Goal: Transaction & Acquisition: Purchase product/service

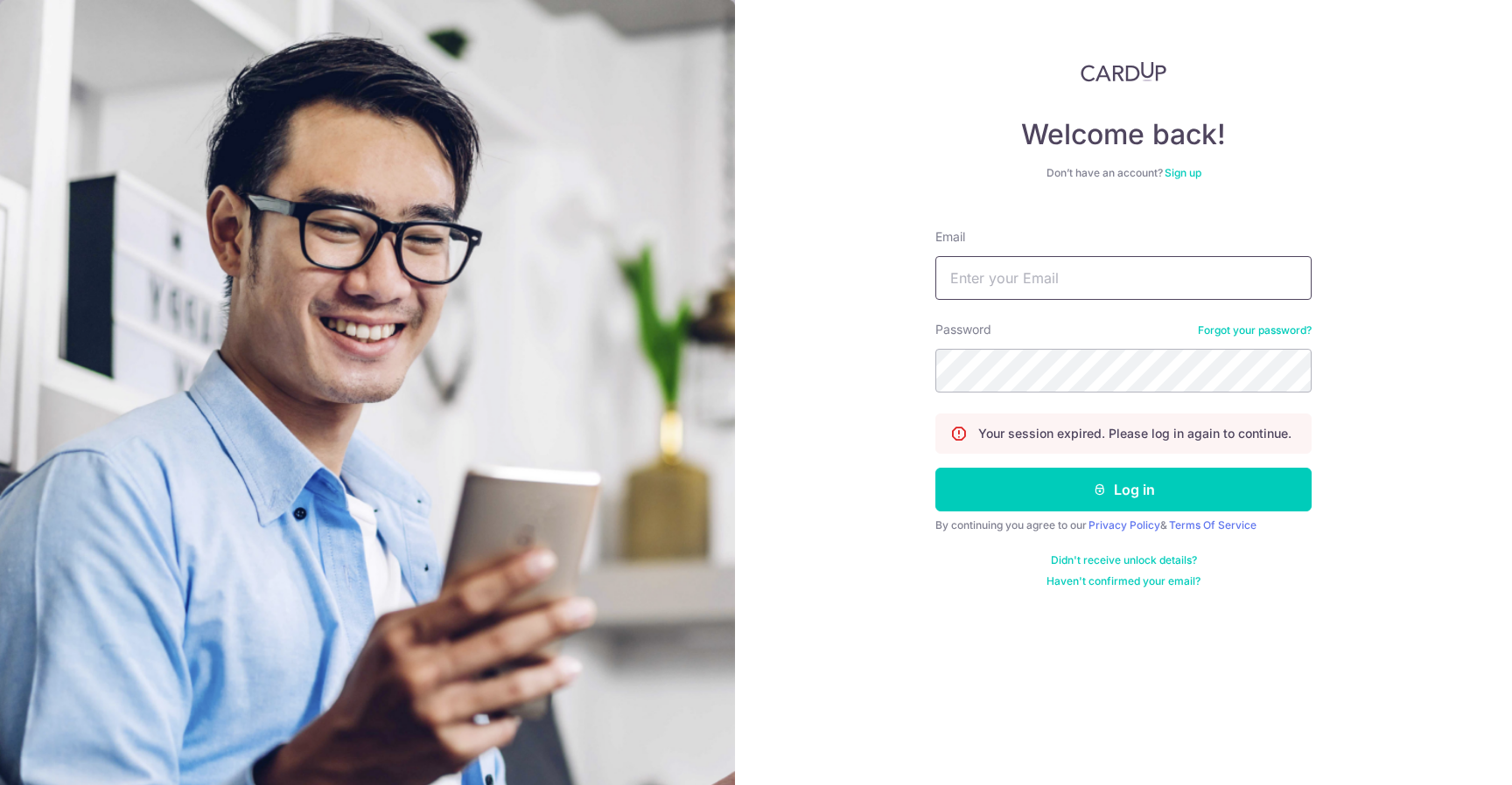
type input "[EMAIL_ADDRESS][DOMAIN_NAME]"
click at [1123, 490] on button "Log in" at bounding box center [1123, 489] width 376 height 43
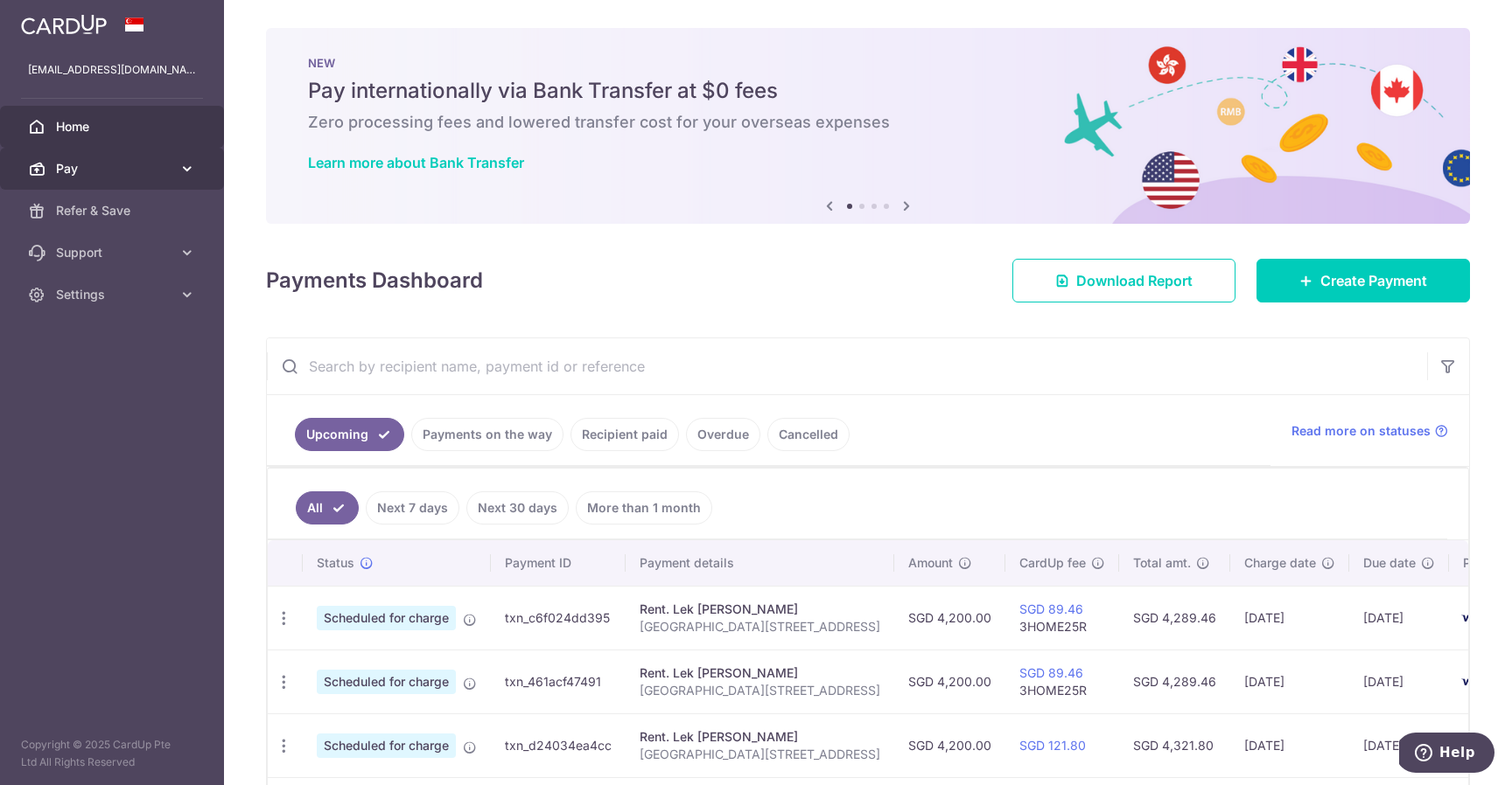
click at [118, 159] on link "Pay" at bounding box center [112, 169] width 224 height 42
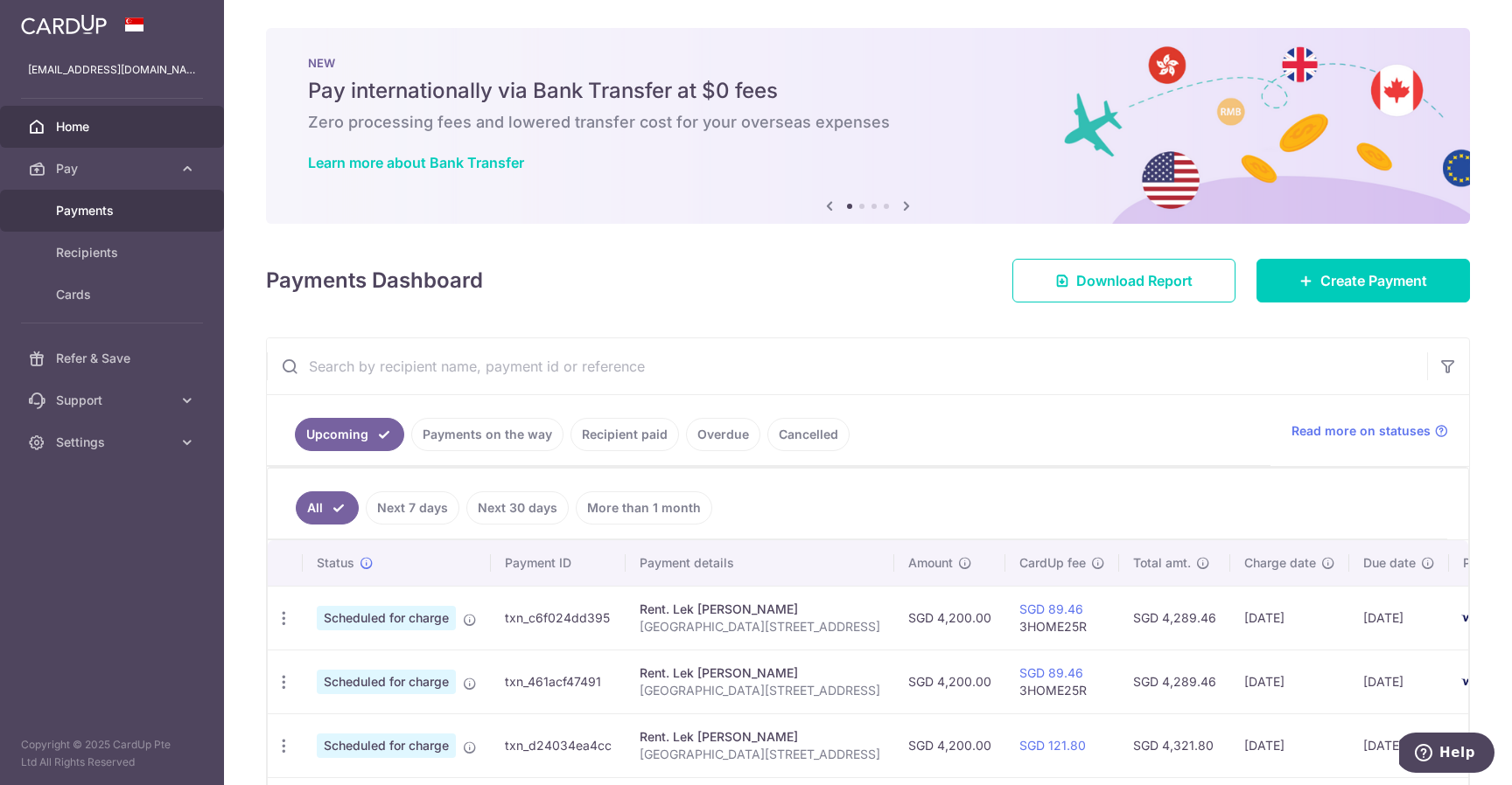
click at [130, 217] on span "Payments" at bounding box center [114, 211] width 115 height 17
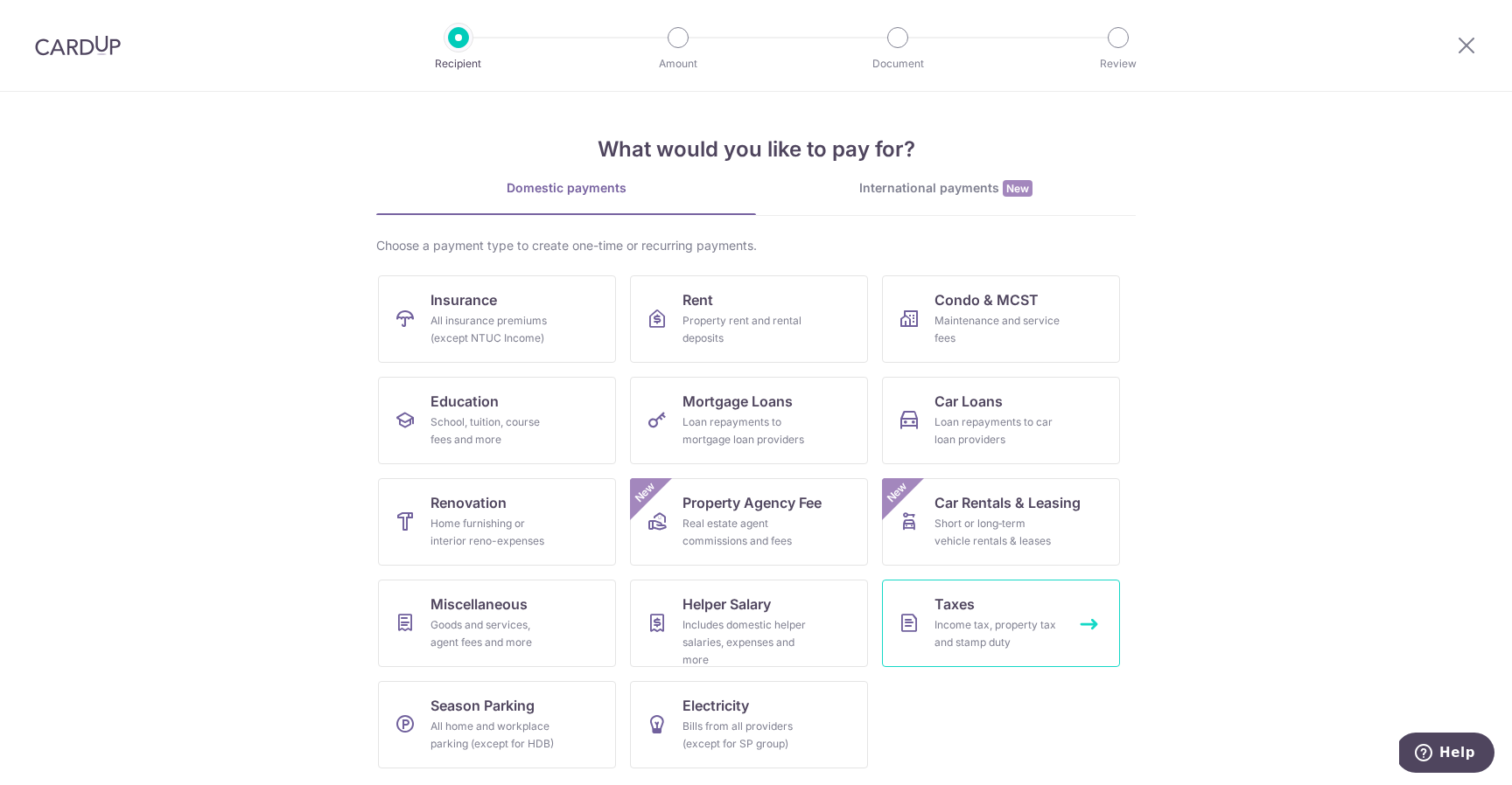
click at [966, 620] on div "Income tax, property tax and stamp duty" at bounding box center [997, 634] width 126 height 35
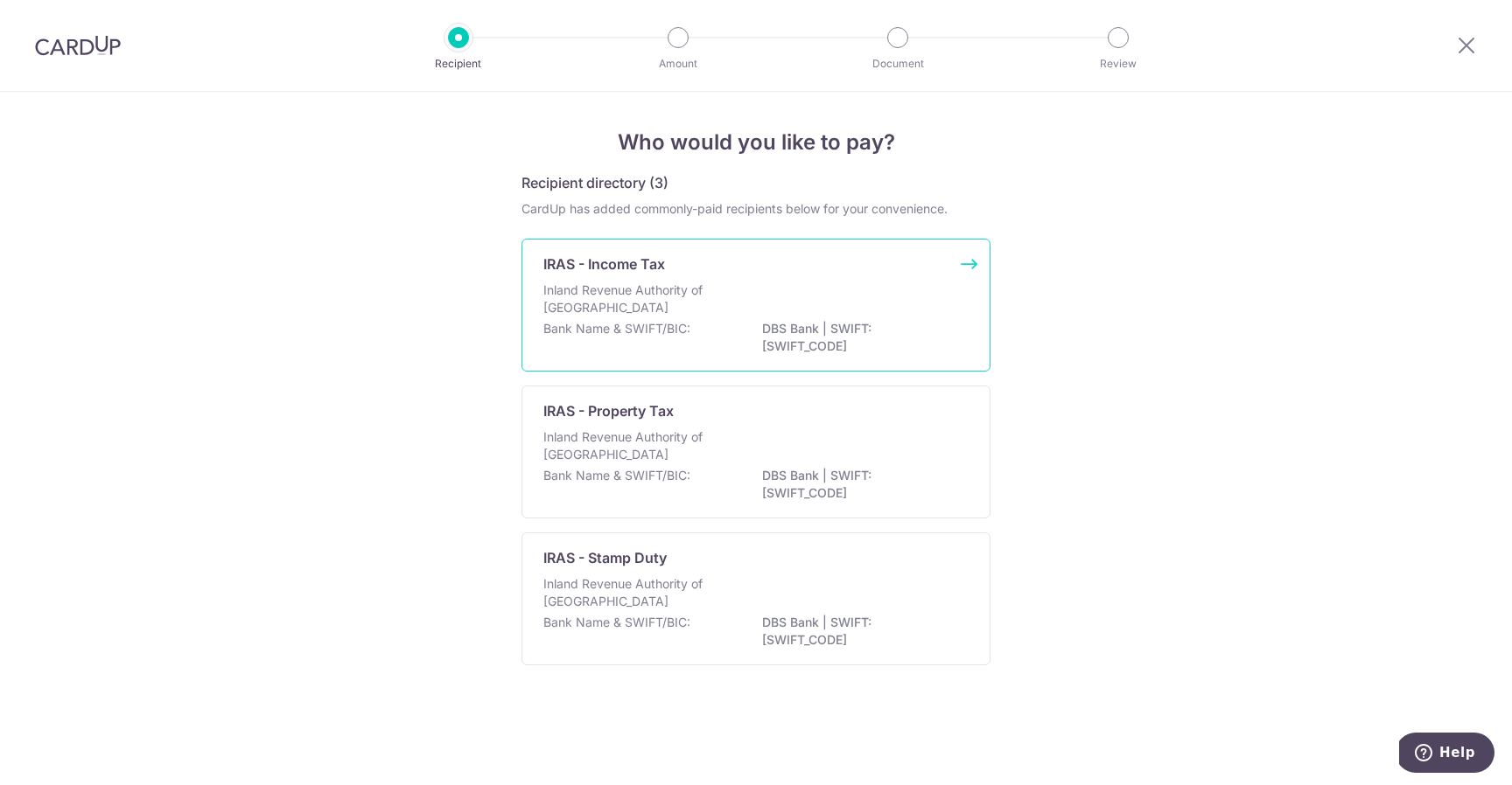
click at [879, 334] on p "DBS Bank | SWIFT: DBSSSGSGXXX" at bounding box center [860, 338] width 196 height 35
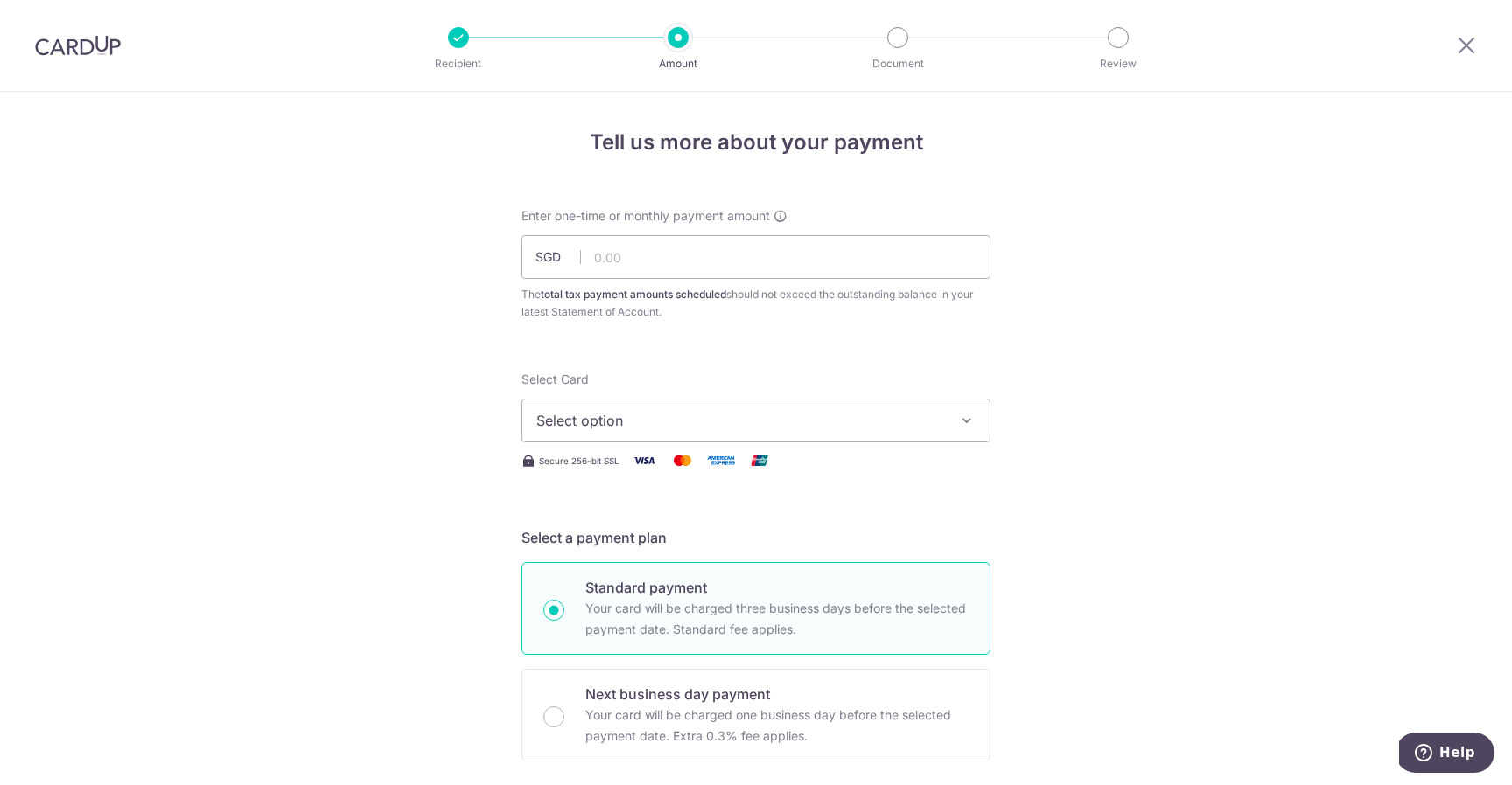
click at [844, 417] on span "Select option" at bounding box center [740, 420] width 408 height 21
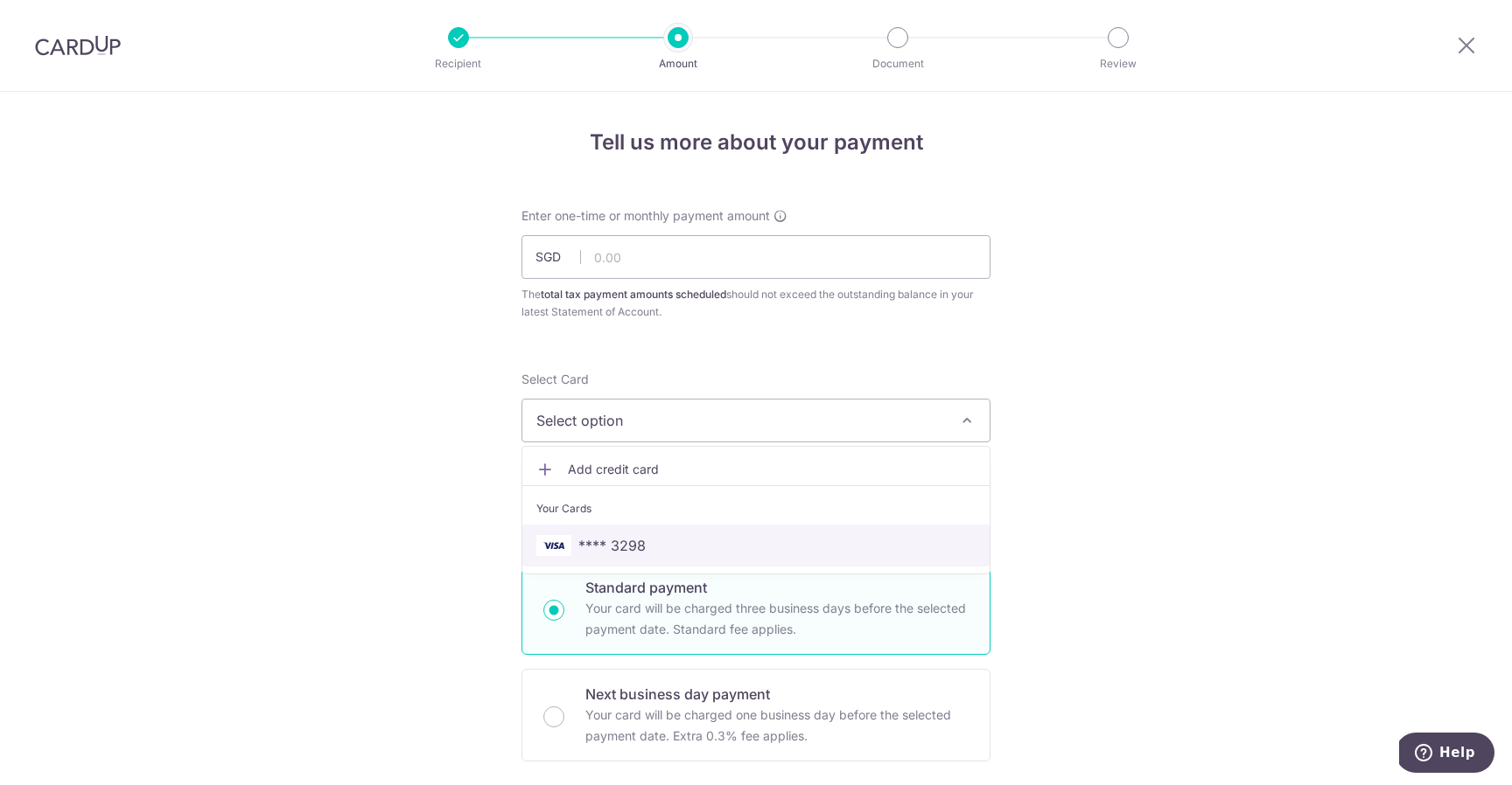
click at [807, 540] on span "**** 3298" at bounding box center [756, 545] width 439 height 21
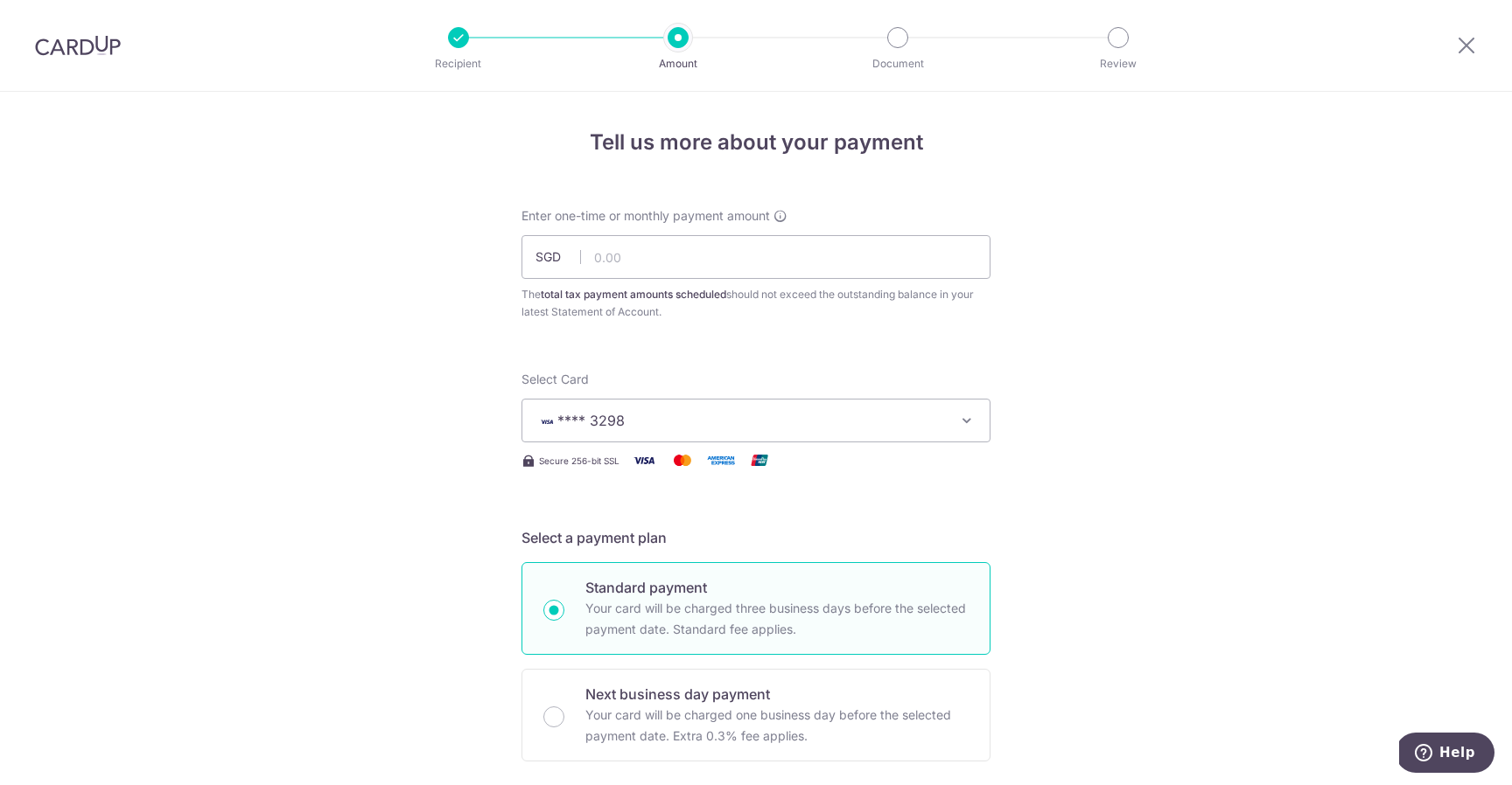
click at [834, 429] on span "**** 3298" at bounding box center [740, 420] width 408 height 21
click at [801, 476] on span "Add credit card" at bounding box center [772, 469] width 408 height 17
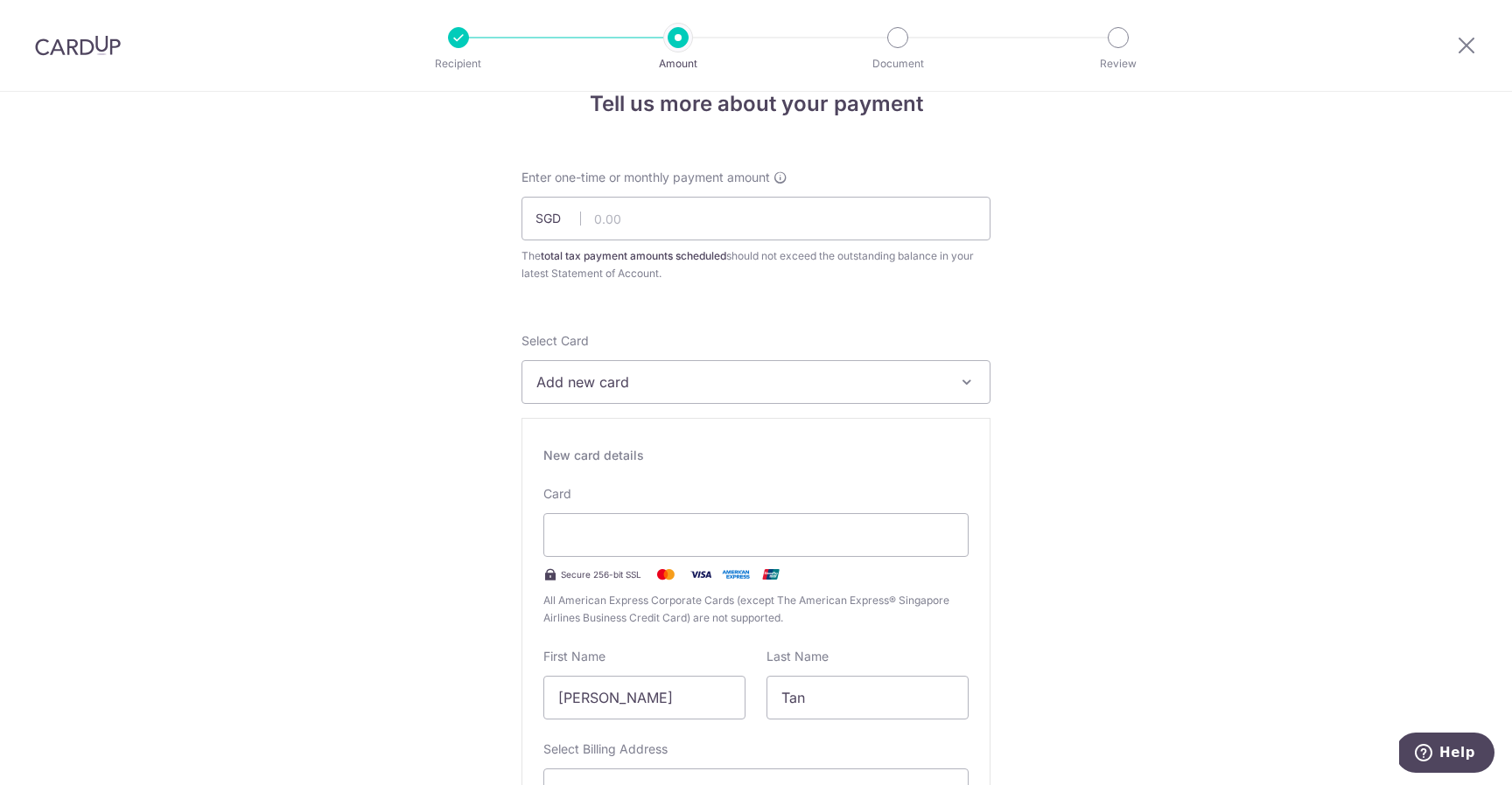
scroll to position [7, 0]
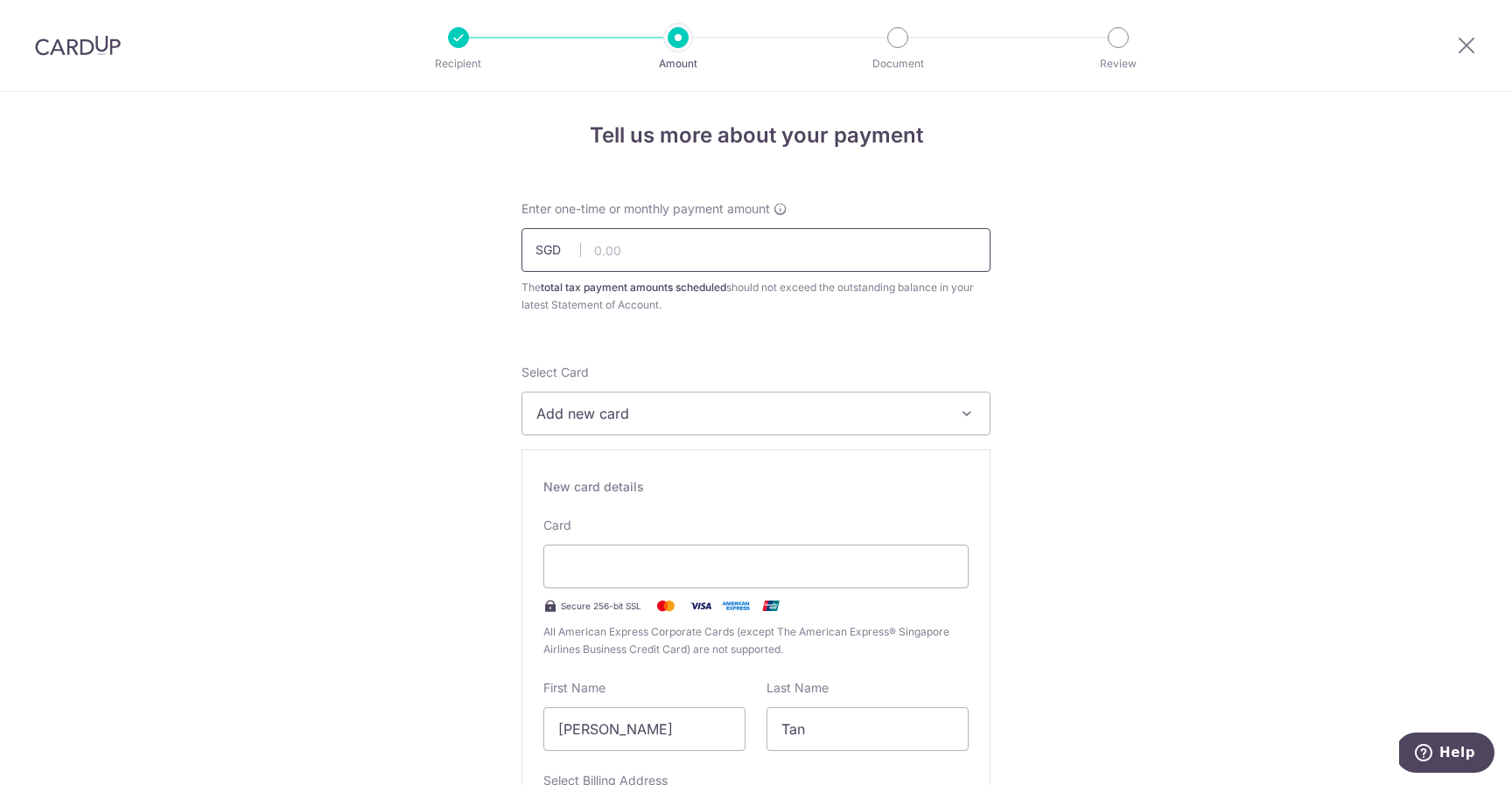
click at [799, 266] on input "text" at bounding box center [756, 249] width 469 height 43
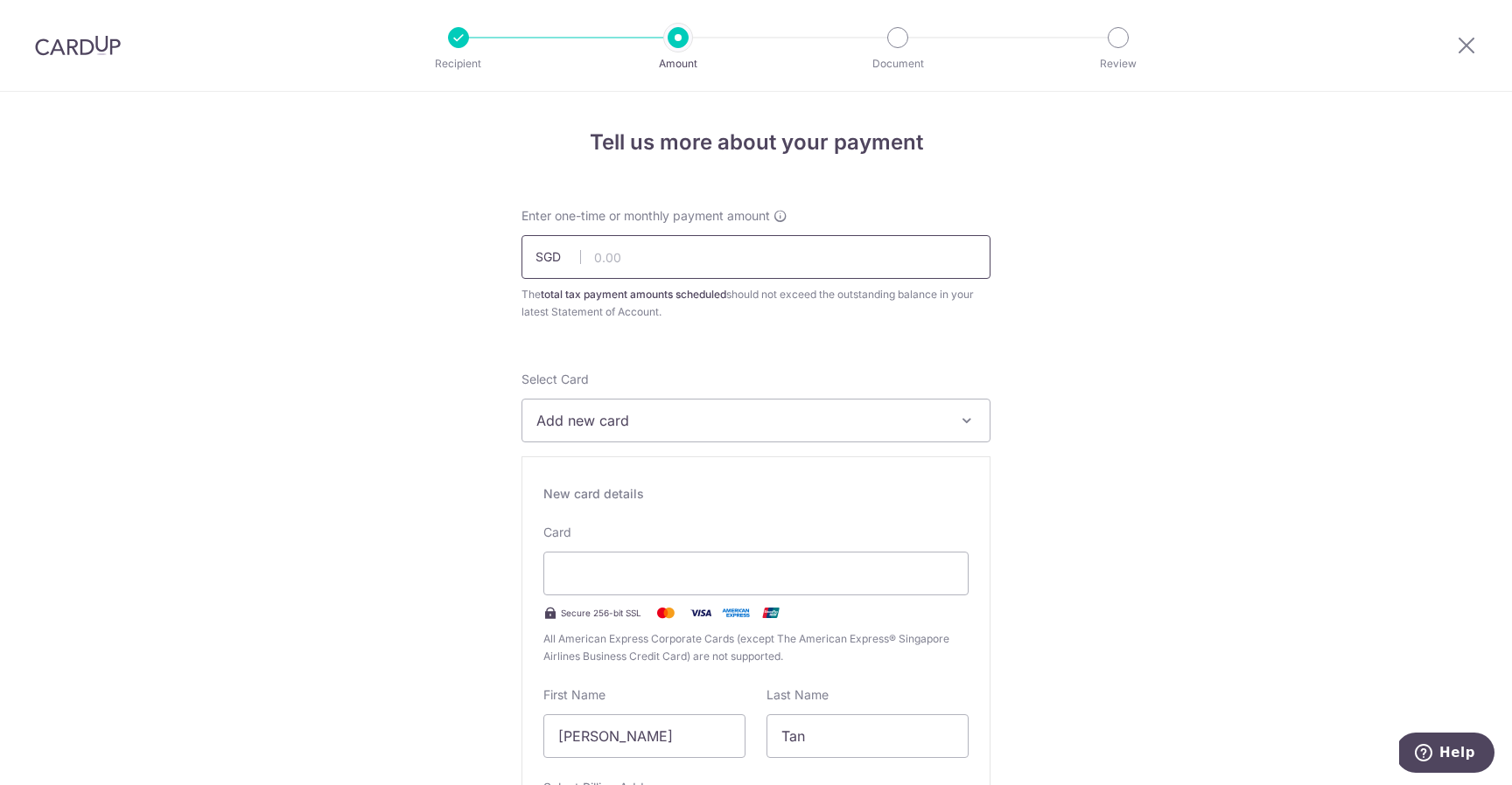
scroll to position [0, 0]
type input "400.00"
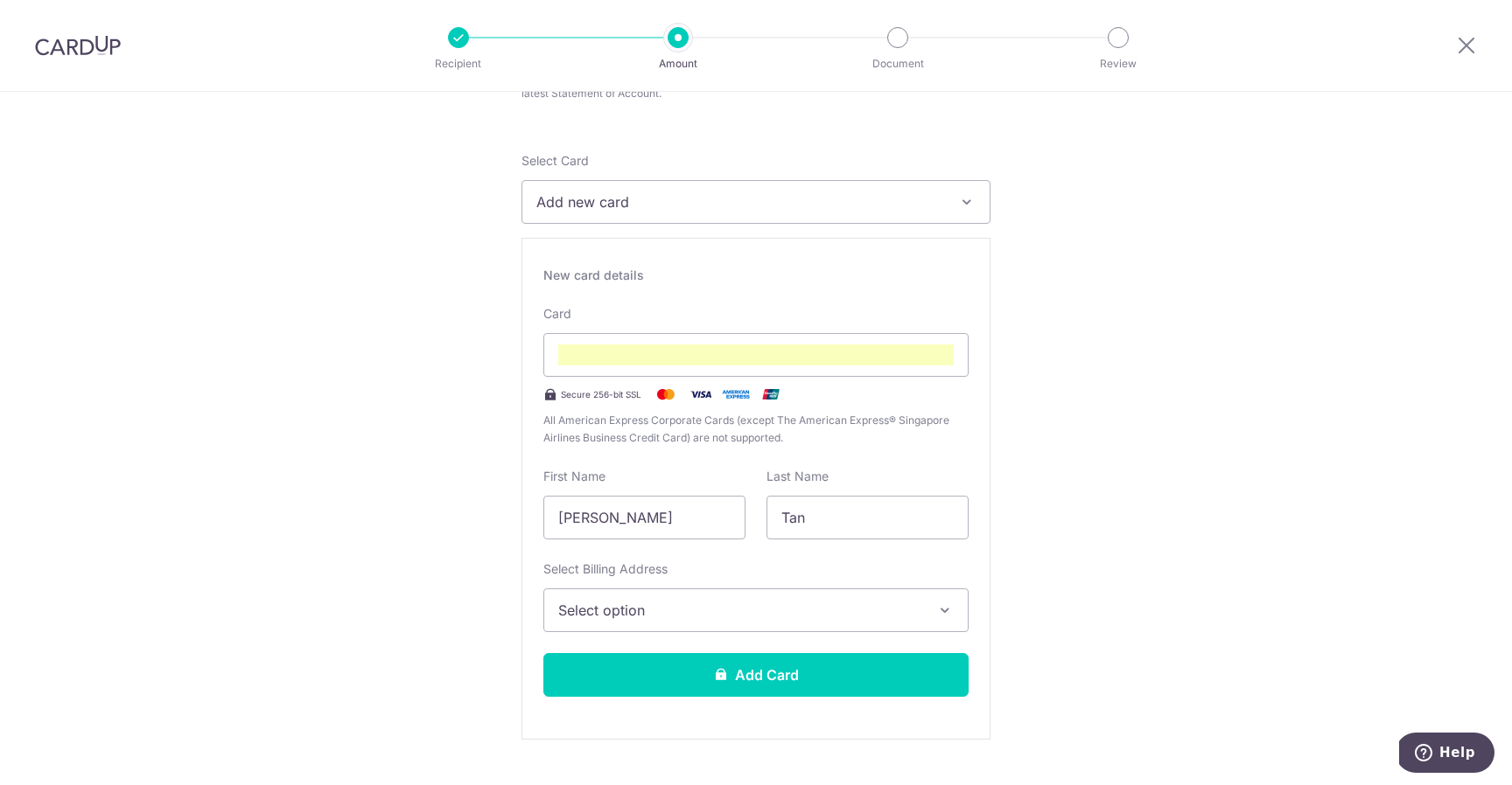
scroll to position [230, 0]
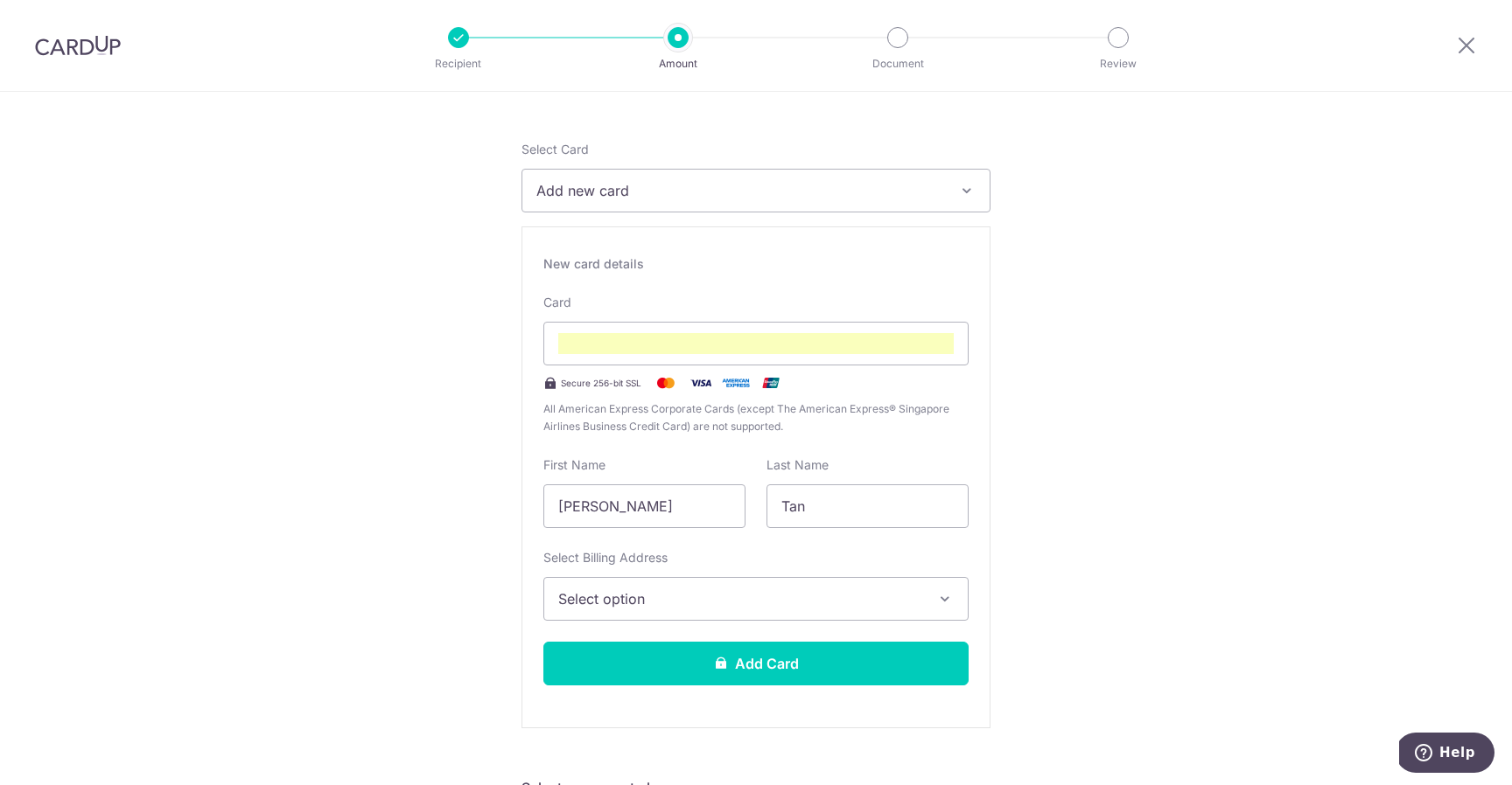
click at [903, 596] on span "Select option" at bounding box center [740, 599] width 364 height 21
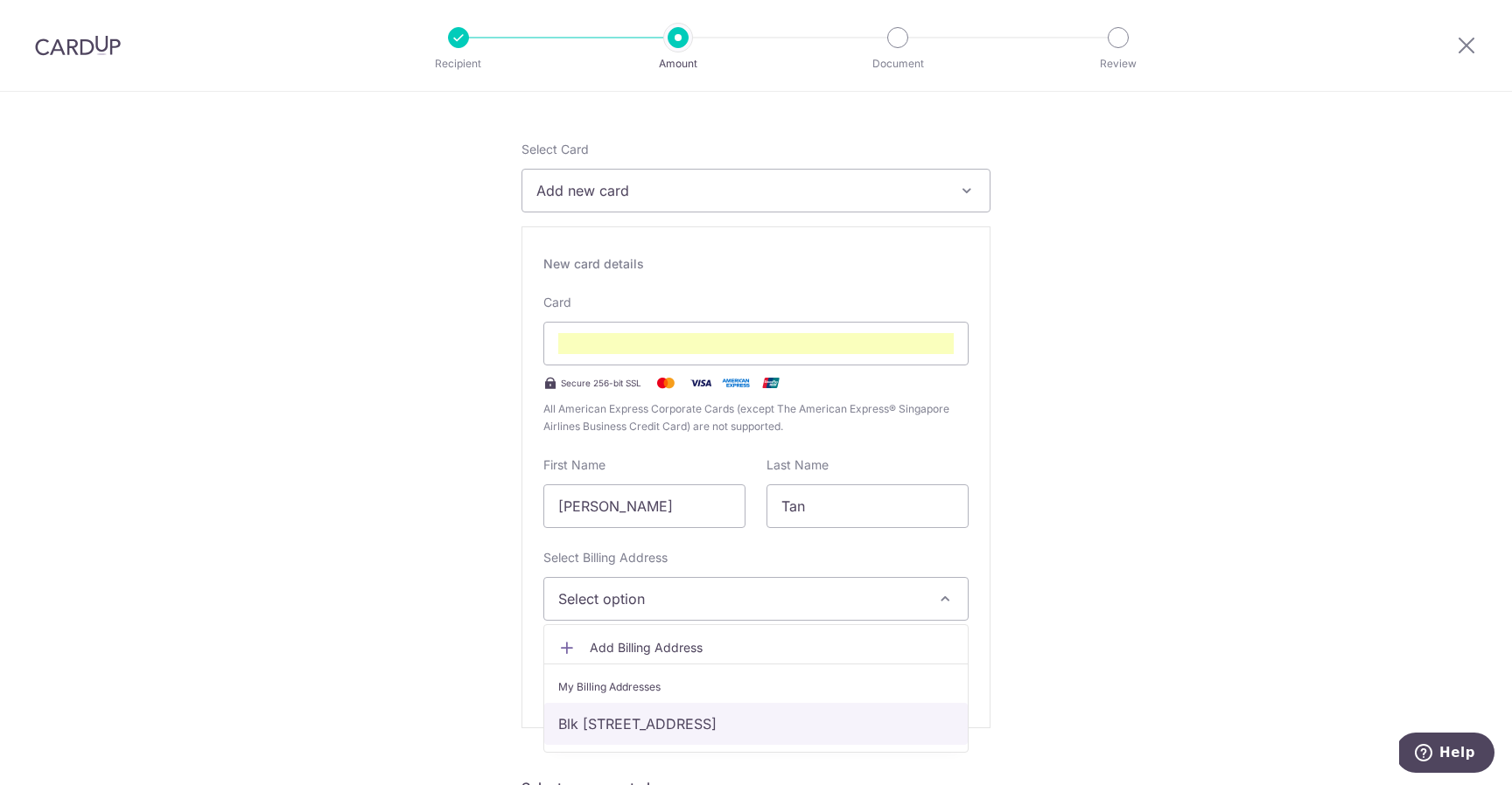
click at [849, 722] on link "Blk [STREET_ADDRESS]" at bounding box center [756, 724] width 423 height 42
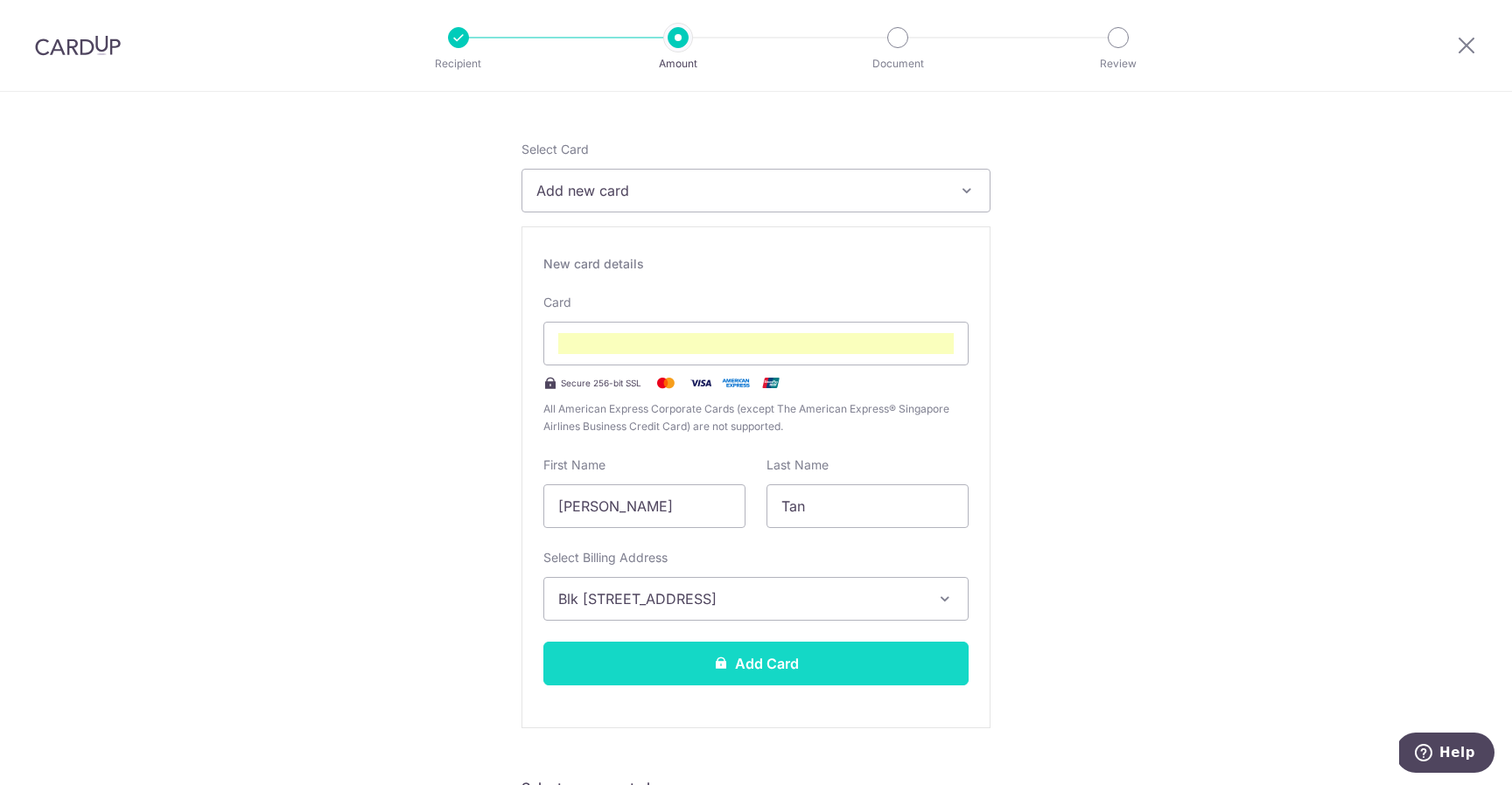
click at [928, 658] on button "Add Card" at bounding box center [756, 663] width 425 height 43
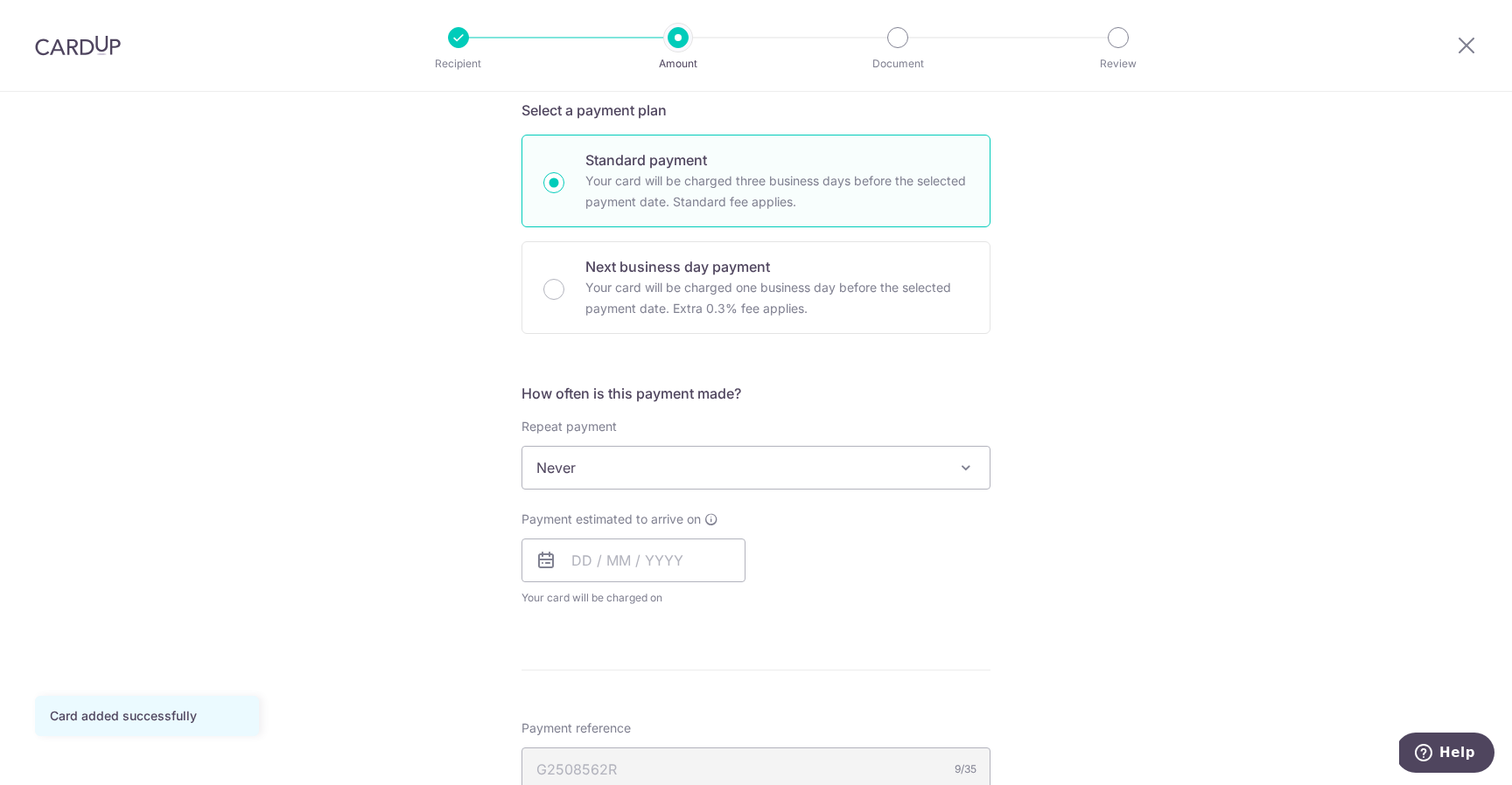
scroll to position [454, 0]
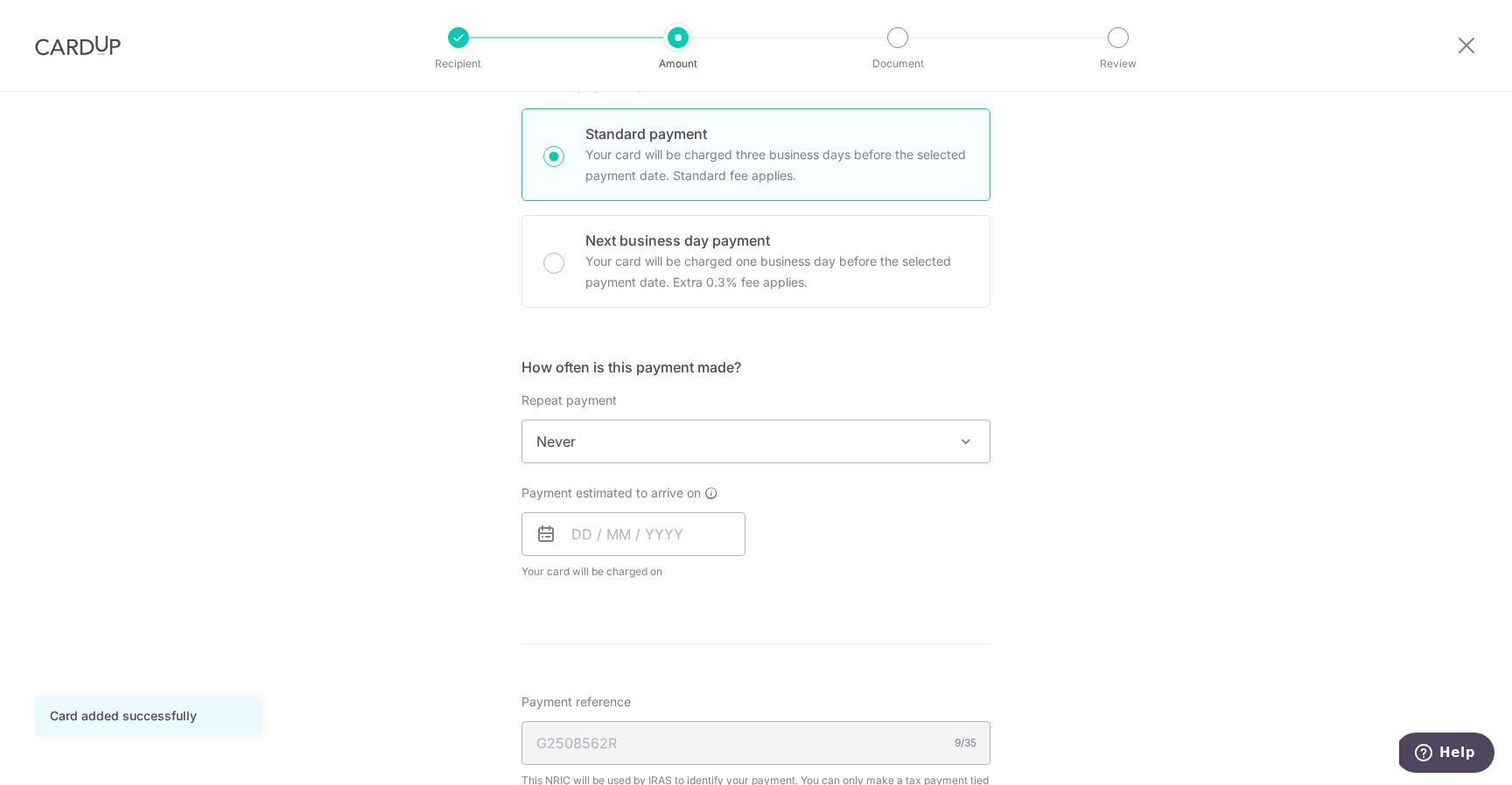
click at [734, 443] on span "Never" at bounding box center [756, 442] width 467 height 42
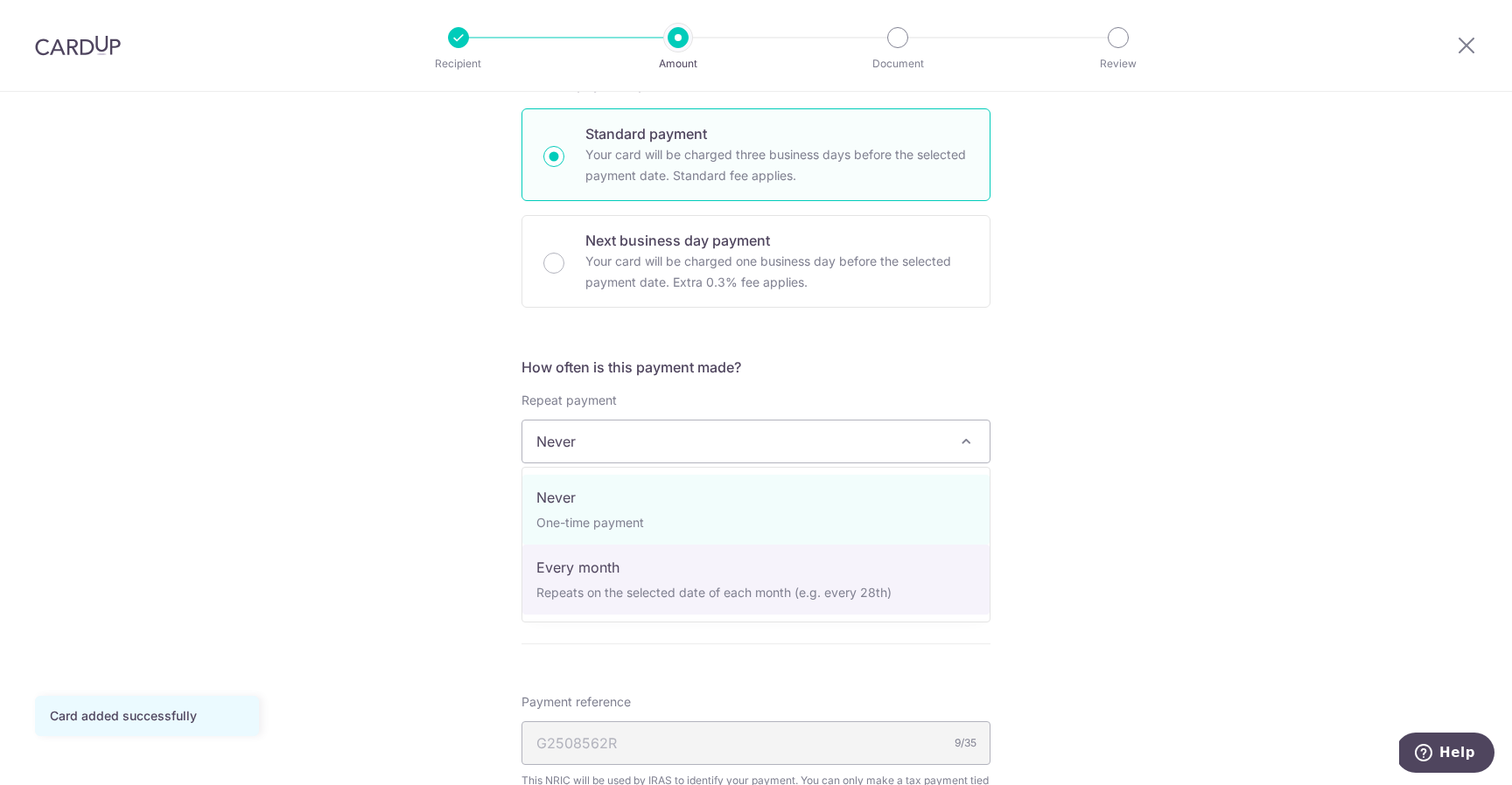
select select "3"
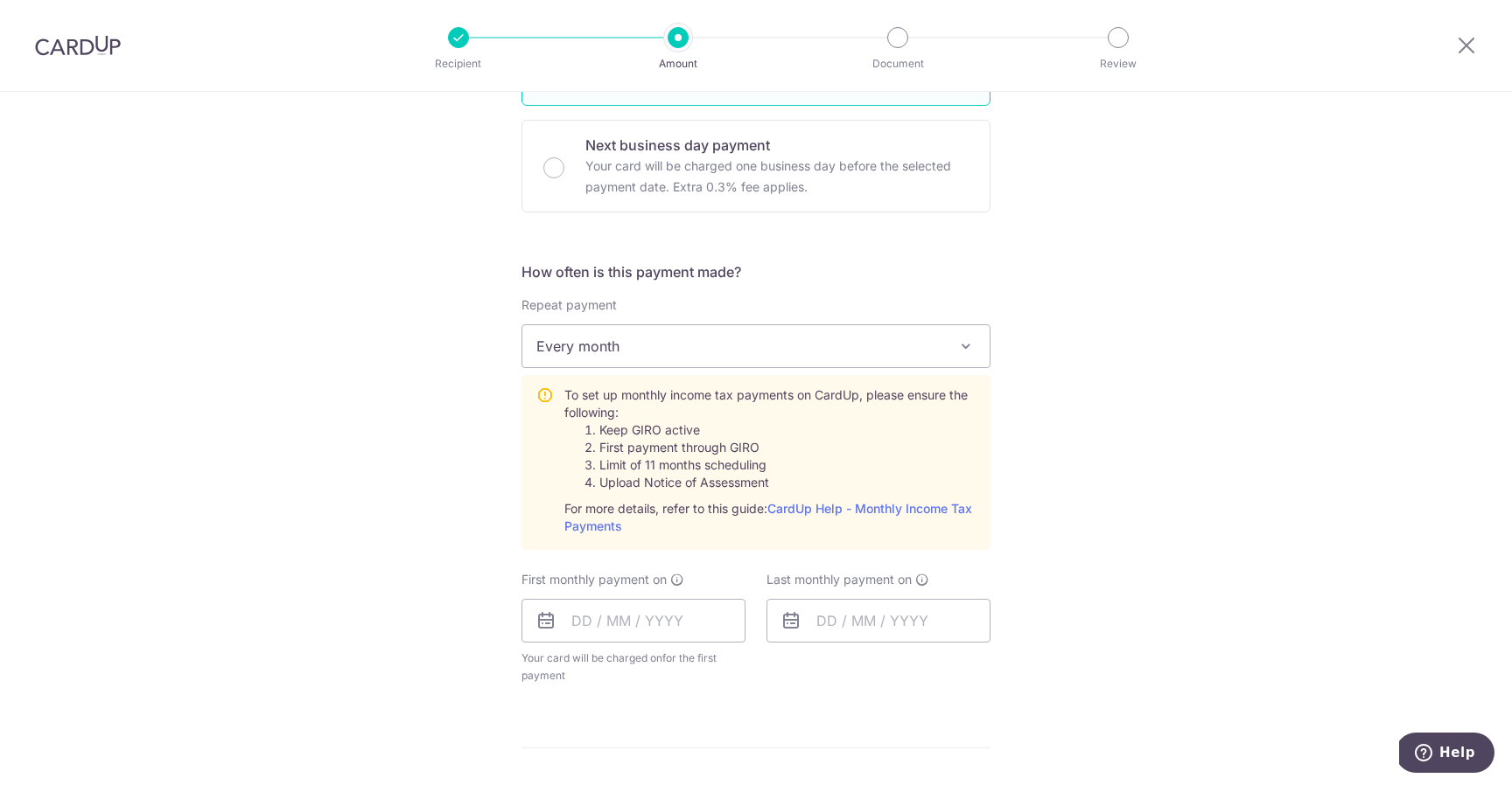
scroll to position [598, 0]
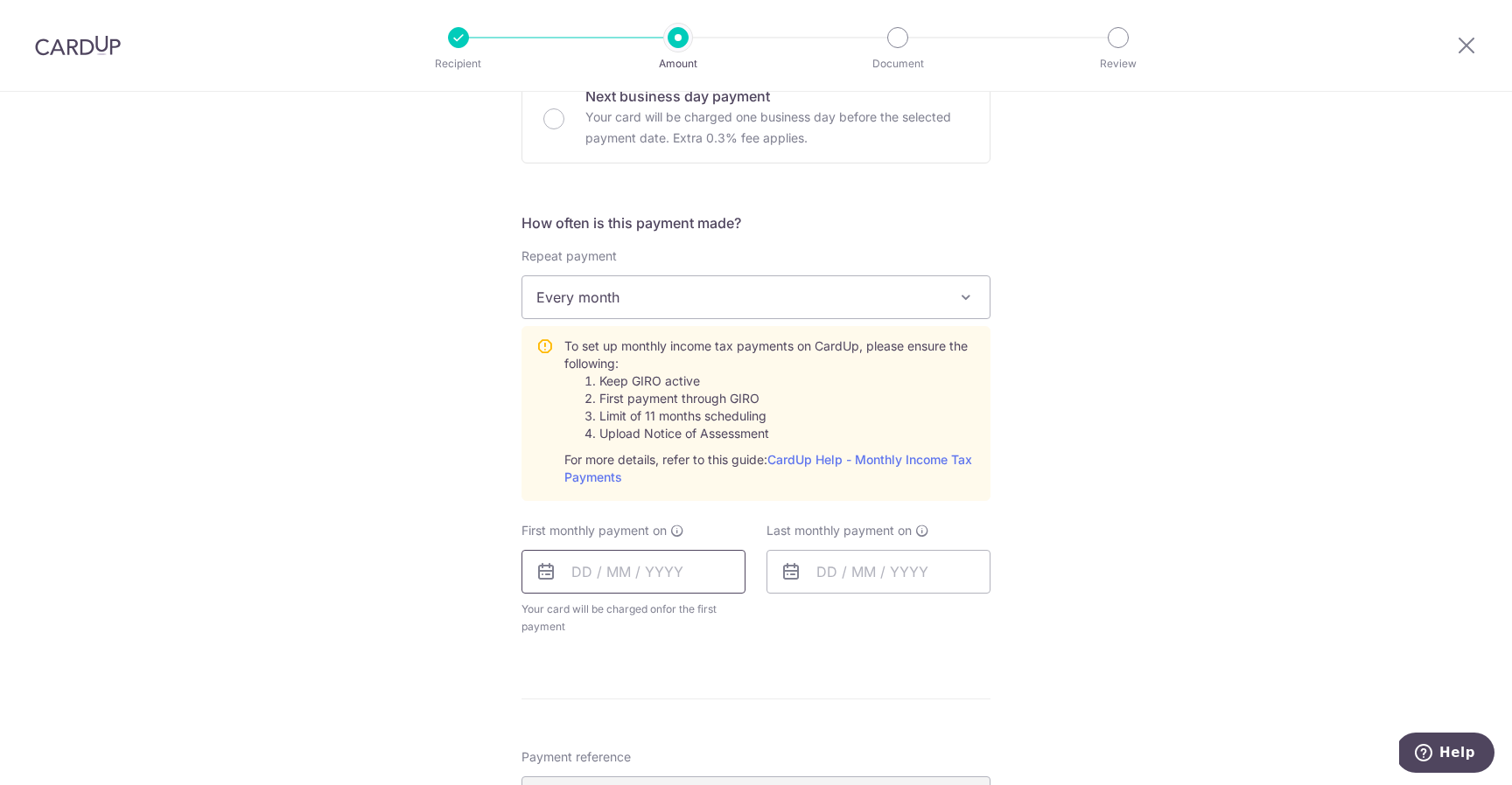
click at [633, 572] on input "text" at bounding box center [633, 571] width 224 height 43
